Goal: Information Seeking & Learning: Learn about a topic

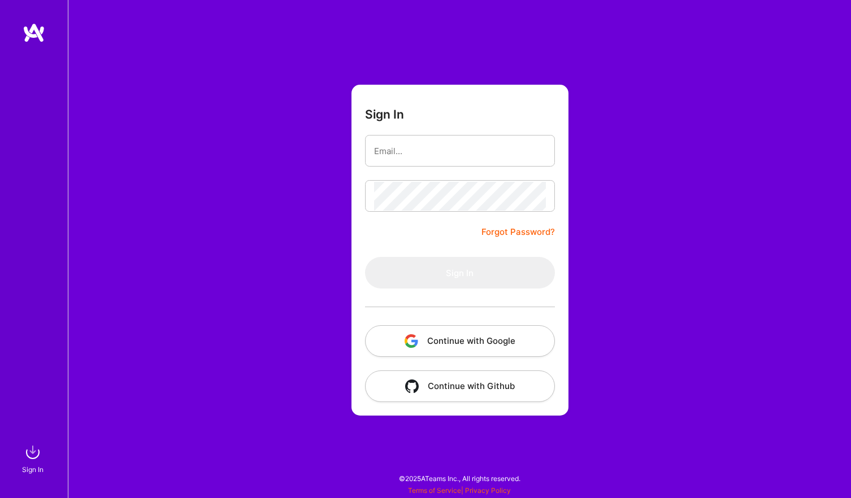
click at [498, 340] on button "Continue with Google" at bounding box center [460, 342] width 190 height 32
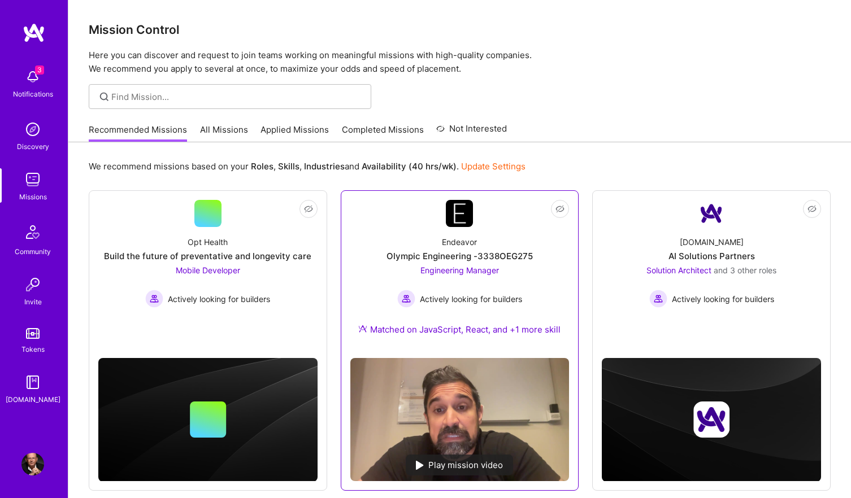
click at [489, 271] on span "Engineering Manager" at bounding box center [459, 271] width 79 height 10
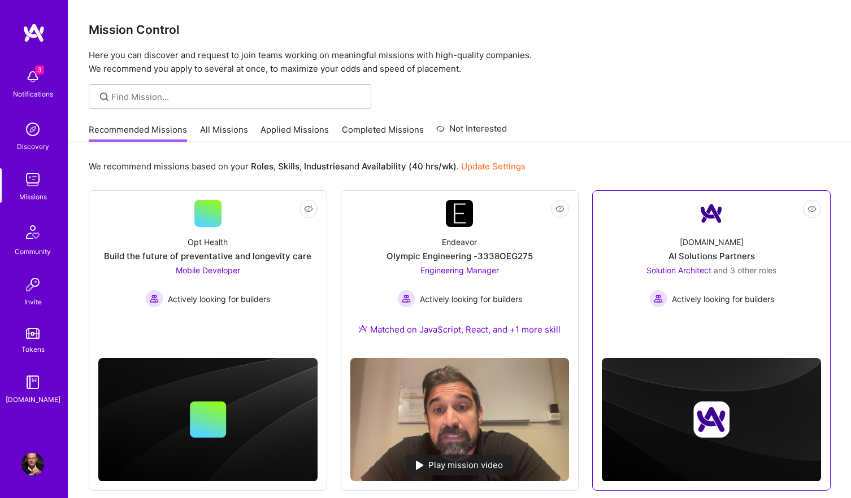
click at [678, 272] on span "Solution Architect" at bounding box center [679, 271] width 65 height 10
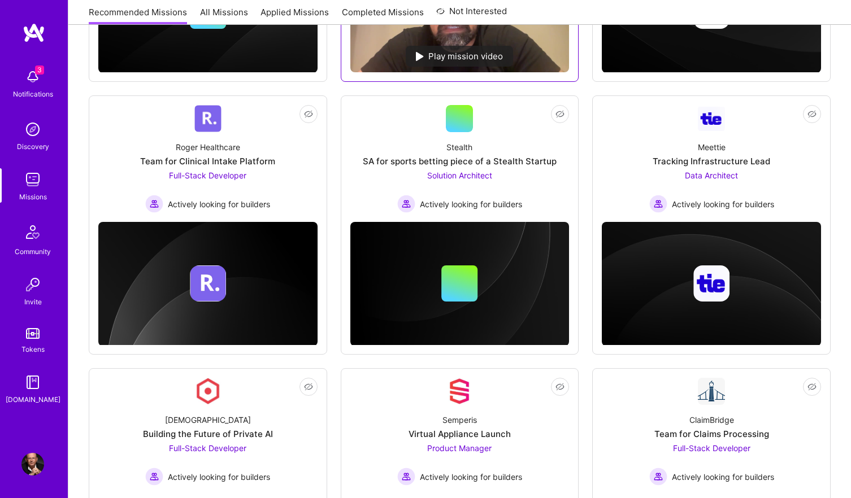
scroll to position [430, 0]
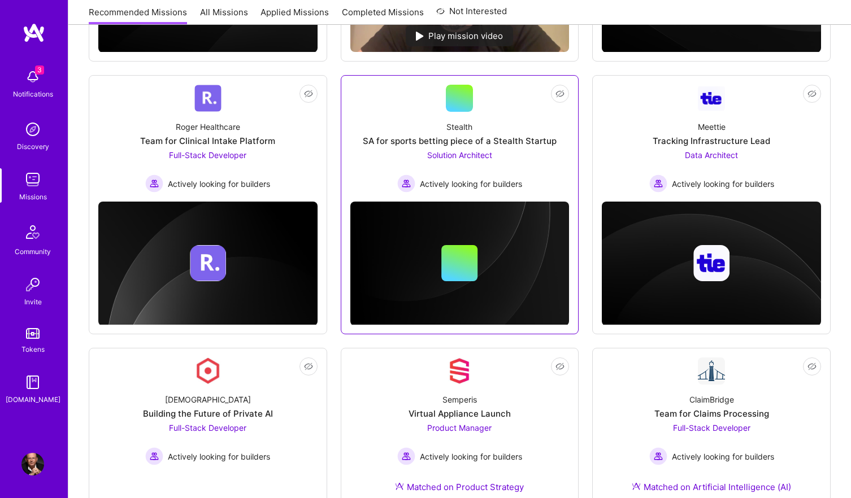
click at [476, 154] on span "Solution Architect" at bounding box center [459, 155] width 65 height 10
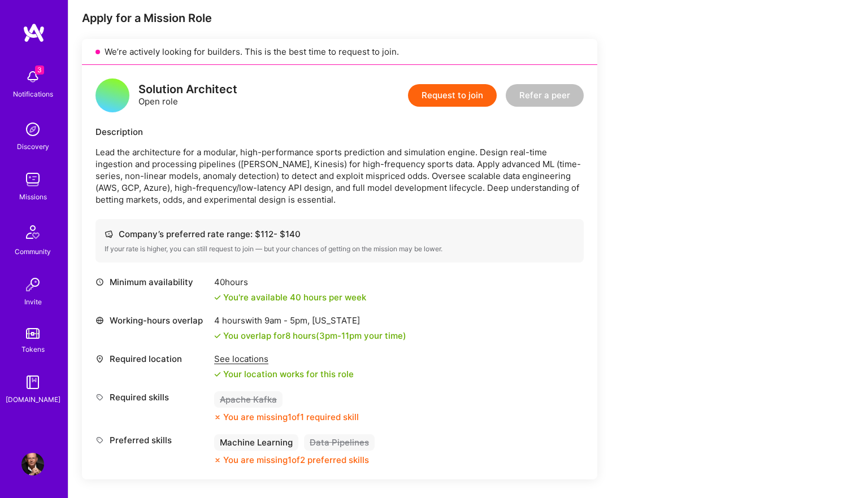
scroll to position [226, 0]
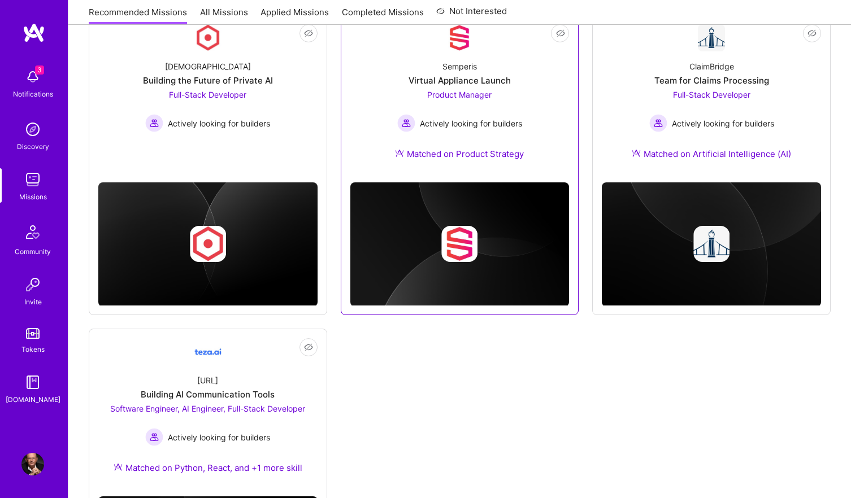
scroll to position [764, 0]
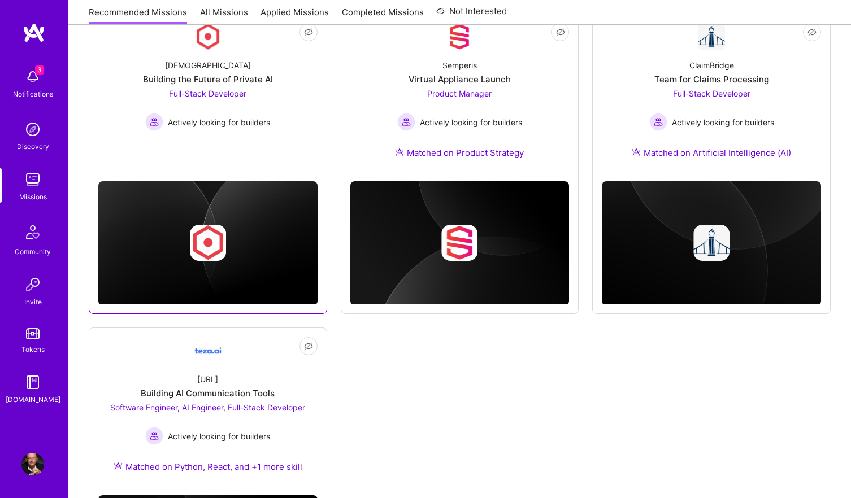
click at [236, 94] on span "Full-Stack Developer" at bounding box center [207, 94] width 77 height 10
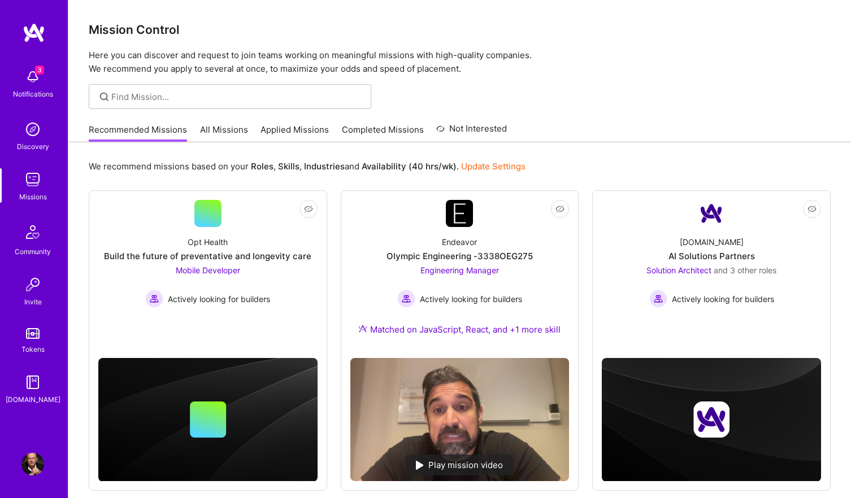
scroll to position [764, 0]
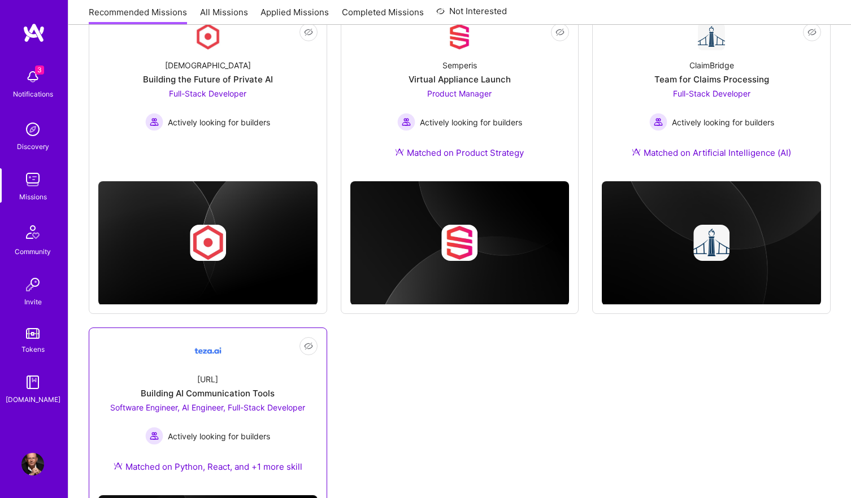
click at [275, 409] on span "Software Engineer, AI Engineer, Full-Stack Developer" at bounding box center [207, 408] width 195 height 10
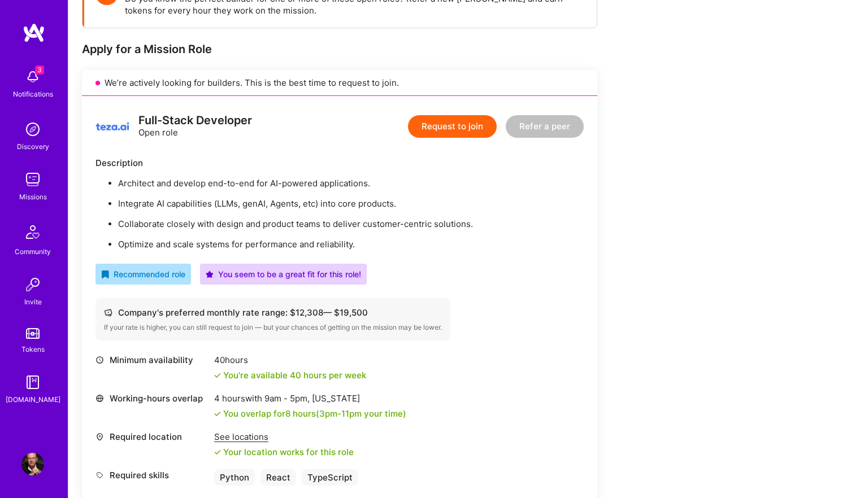
scroll to position [196, 0]
